Goal: Information Seeking & Learning: Understand process/instructions

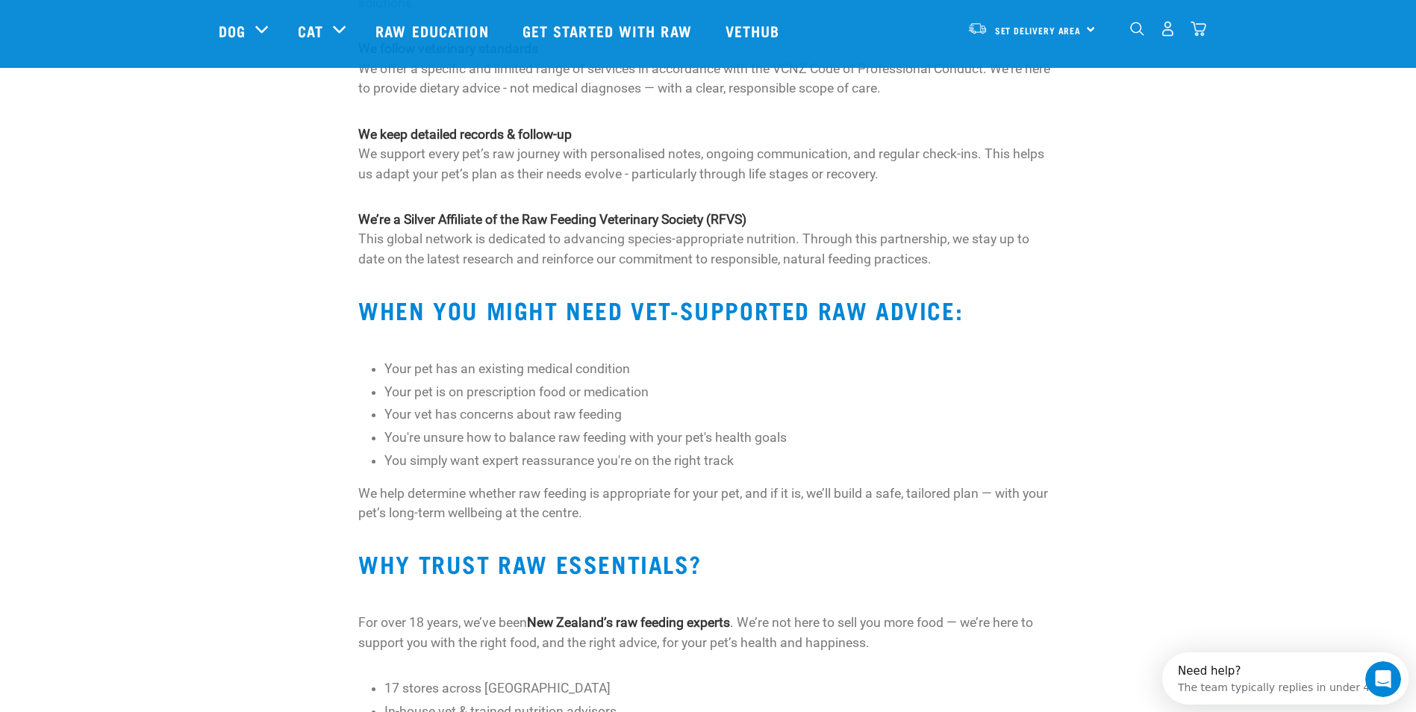
scroll to position [846, 0]
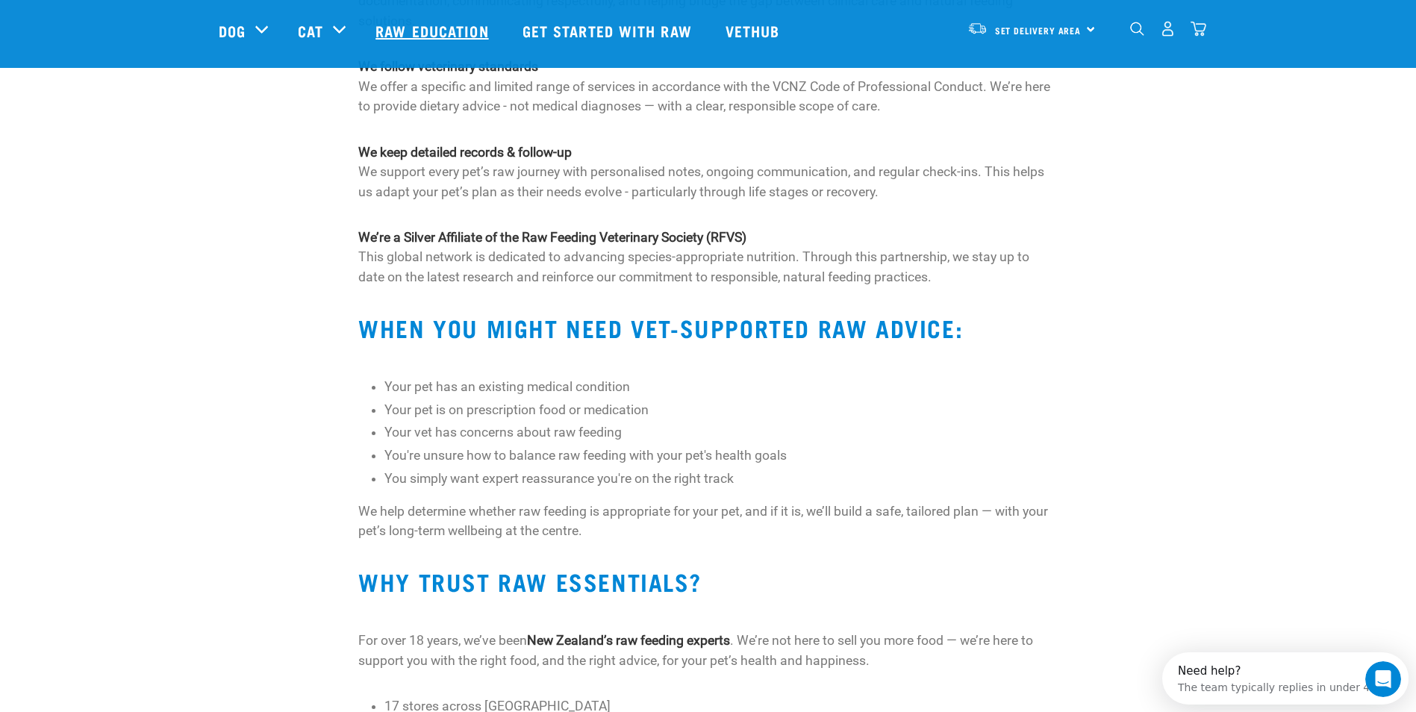
click at [411, 35] on link "Raw Education" at bounding box center [434, 31] width 146 height 60
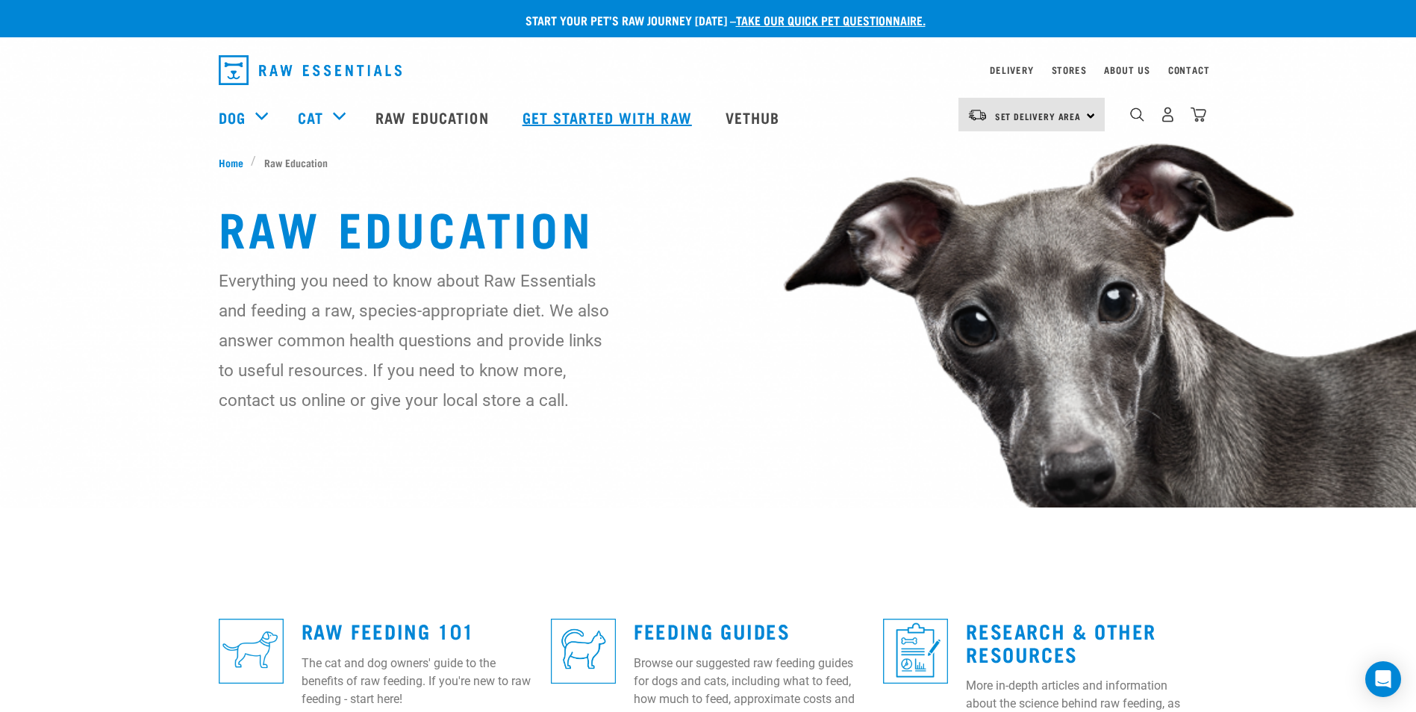
click at [629, 112] on link "Get started with Raw" at bounding box center [609, 117] width 203 height 60
